Goal: Book appointment/travel/reservation

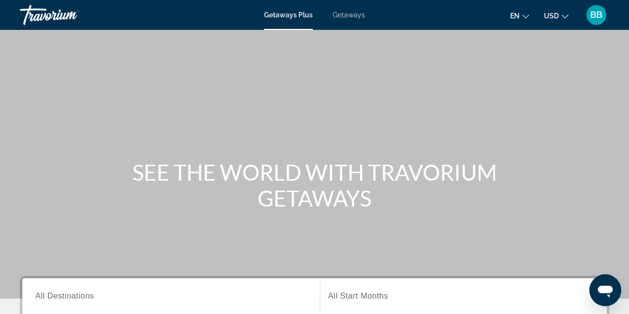
click at [347, 15] on span "Getaways" at bounding box center [349, 15] width 32 height 8
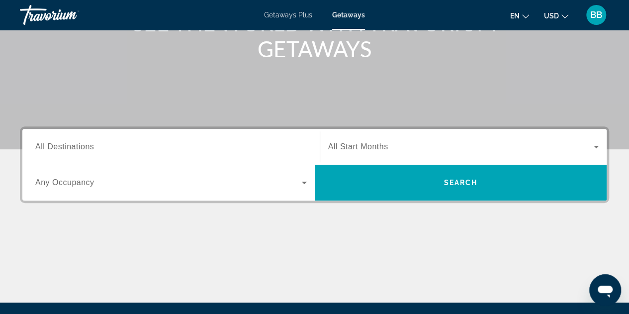
scroll to position [199, 0]
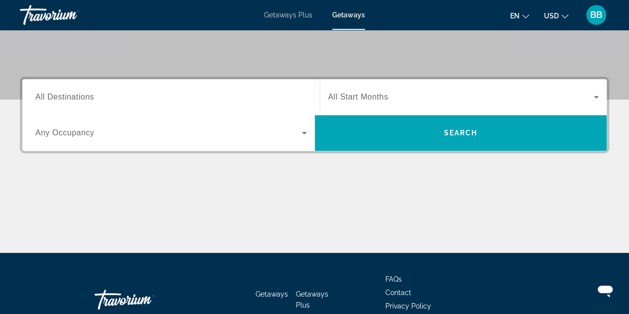
click at [83, 98] on span "All Destinations" at bounding box center [64, 97] width 59 height 8
click at [83, 98] on input "Destination All Destinations" at bounding box center [171, 98] width 272 height 12
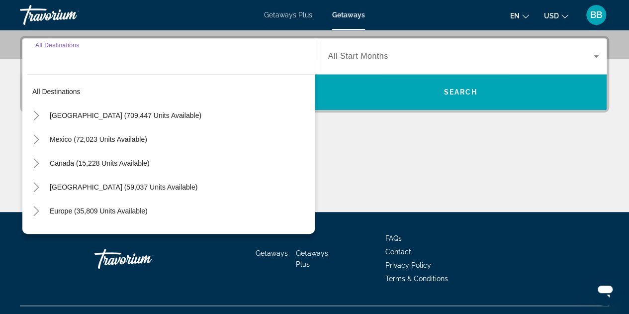
scroll to position [243, 0]
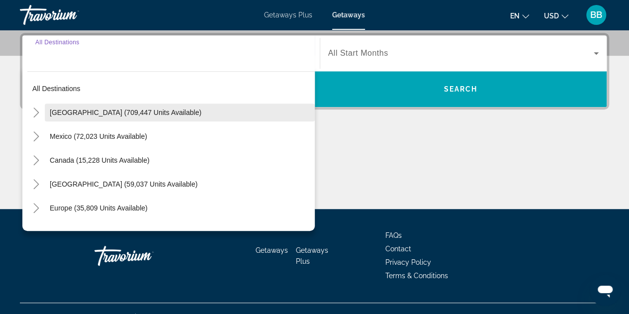
click at [151, 110] on span "[GEOGRAPHIC_DATA] (709,447 units available)" at bounding box center [126, 112] width 152 height 8
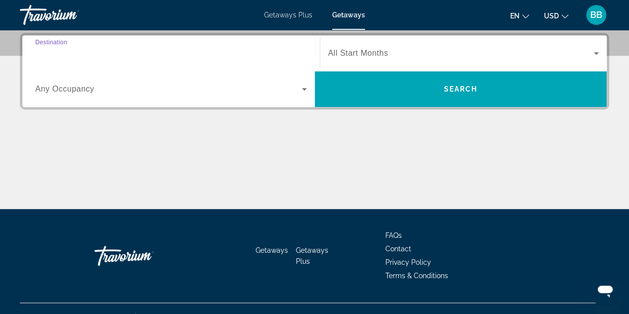
type input "**********"
click at [597, 52] on icon "Search widget" at bounding box center [596, 53] width 5 height 2
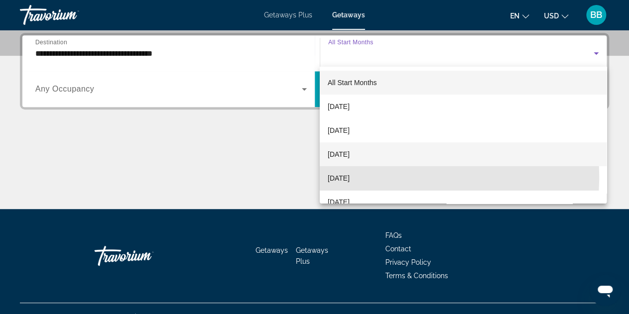
drag, startPoint x: 350, startPoint y: 177, endPoint x: 362, endPoint y: 159, distance: 21.3
click at [350, 176] on span "[DATE]" at bounding box center [339, 178] width 22 height 12
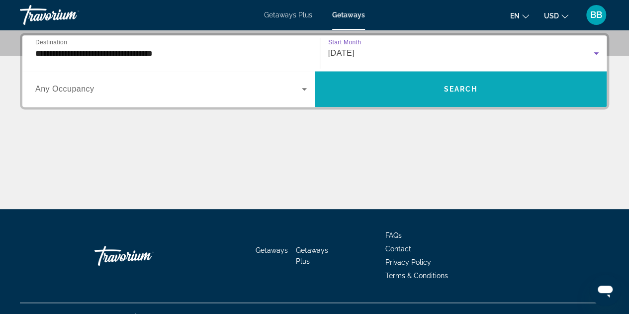
click at [487, 93] on span "Search widget" at bounding box center [461, 89] width 293 height 24
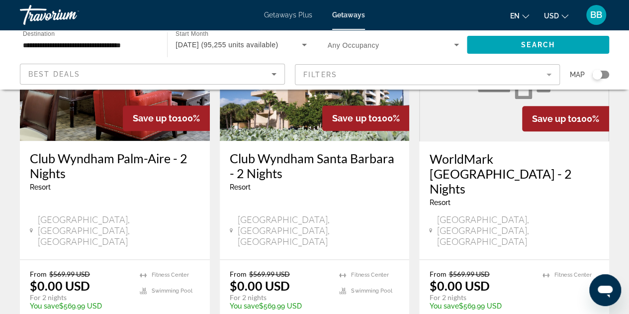
scroll to position [597, 0]
